Goal: Task Accomplishment & Management: Manage account settings

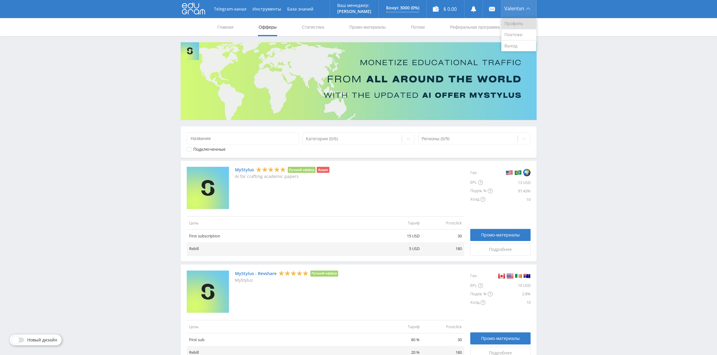
click at [519, 22] on link "Профиль" at bounding box center [519, 23] width 35 height 11
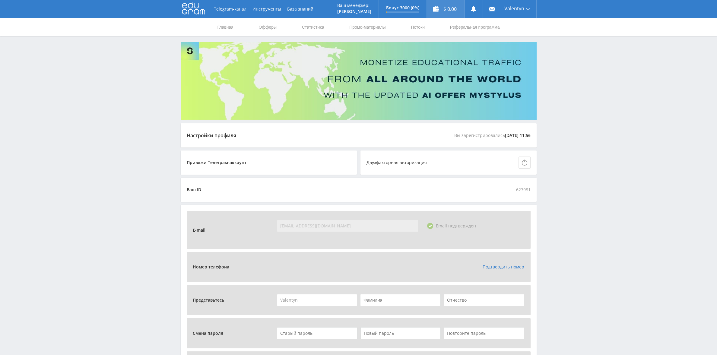
click at [449, 15] on div "$ 0.00" at bounding box center [445, 9] width 37 height 18
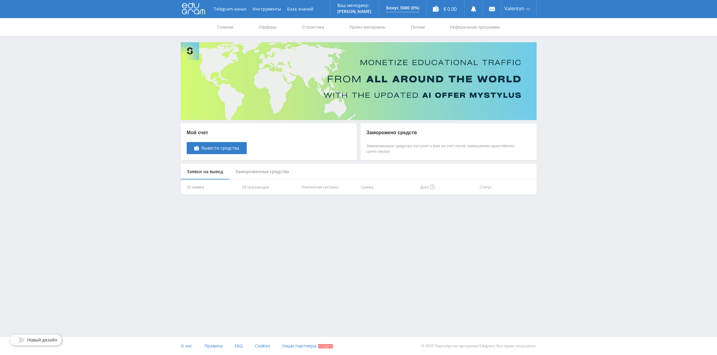
click at [198, 11] on use at bounding box center [193, 9] width 23 height 12
